Goal: Task Accomplishment & Management: Manage account settings

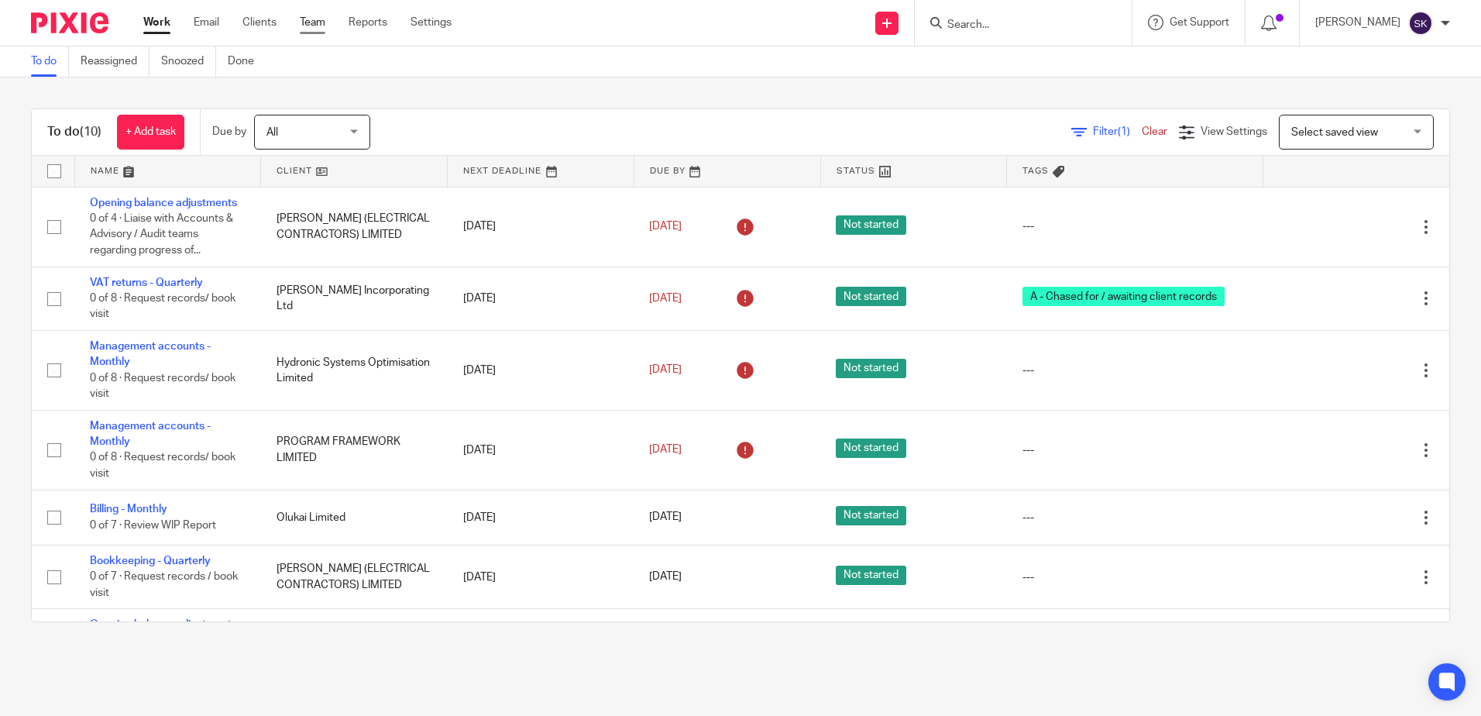
click at [322, 29] on link "Team" at bounding box center [313, 22] width 26 height 15
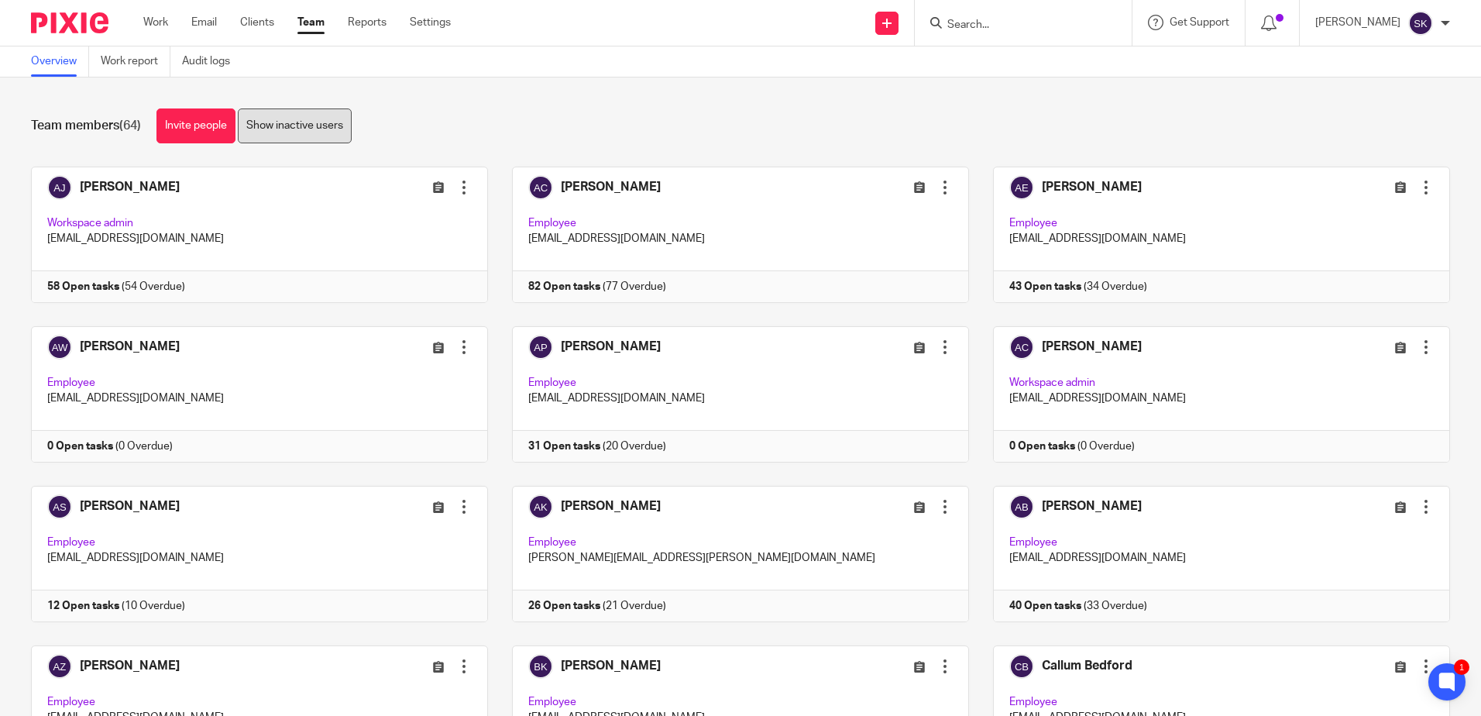
click at [287, 115] on link "Show inactive users" at bounding box center [295, 125] width 114 height 35
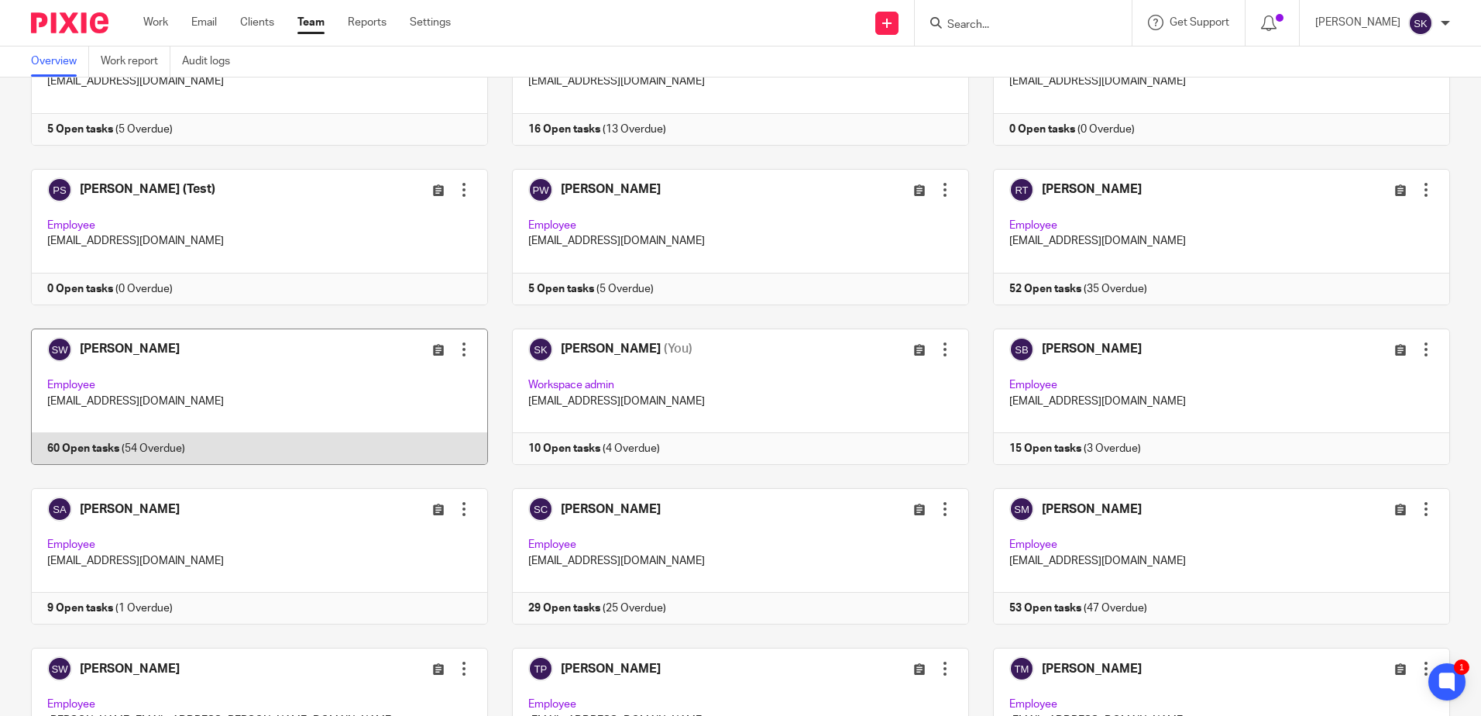
scroll to position [3098, 0]
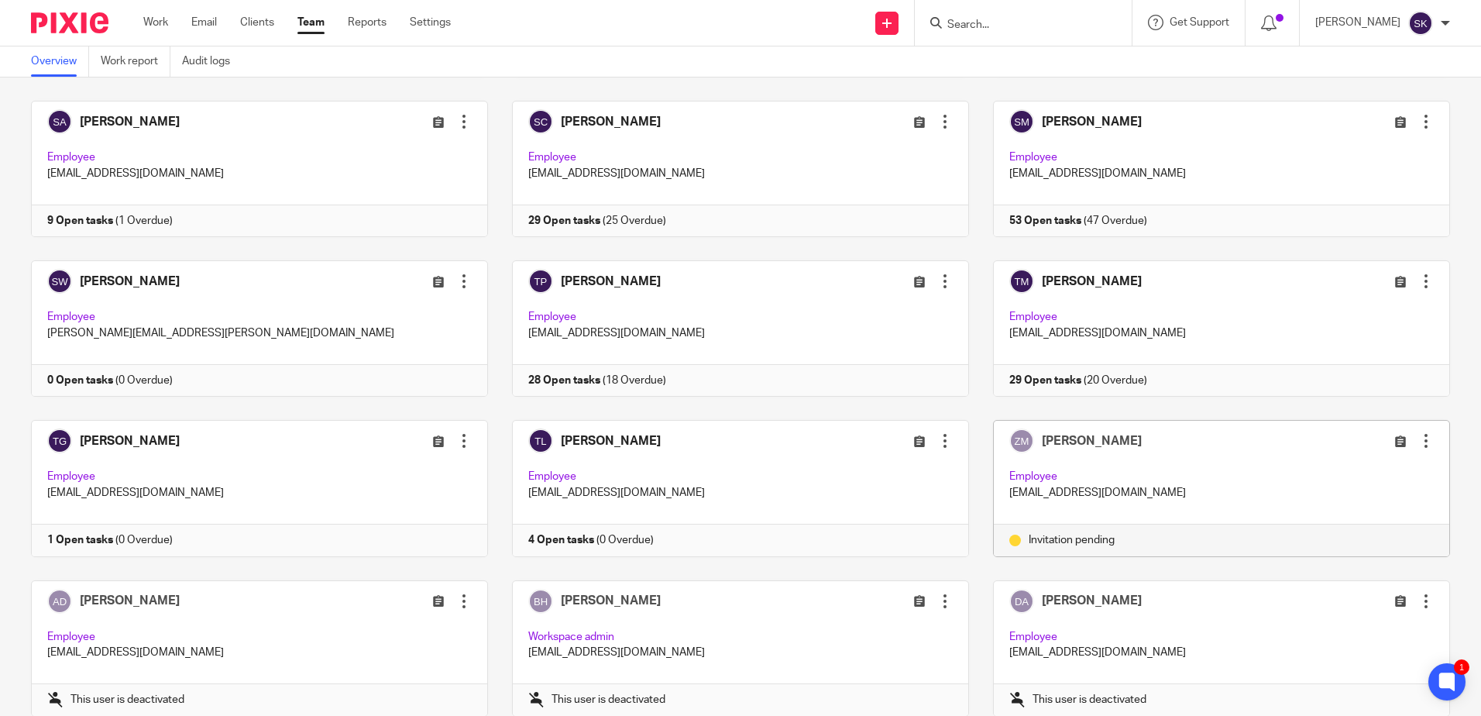
click at [1418, 445] on div at bounding box center [1425, 440] width 15 height 15
click at [1370, 504] on span "Resend invitation" at bounding box center [1367, 502] width 84 height 11
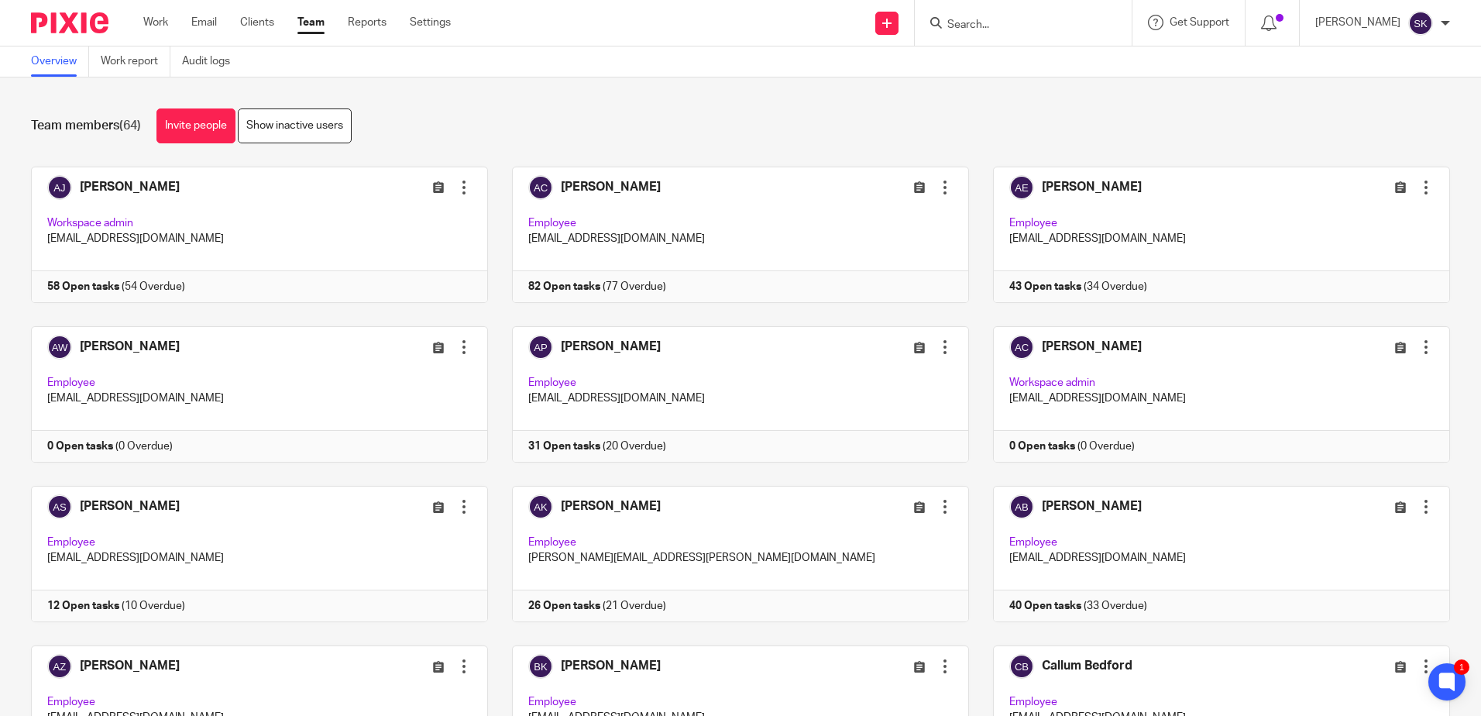
click at [376, 715] on html "Work Email Clients Team Reports Settings Work Email Clients Team Reports Settin…" at bounding box center [740, 358] width 1481 height 716
click at [703, 146] on div "Team members (64) Invite people Show inactive users Invite team members Add inv…" at bounding box center [740, 396] width 1481 height 638
click at [565, 125] on div "Team members (64) Invite people Show inactive users" at bounding box center [740, 125] width 1419 height 35
